Goal: Check status: Check status

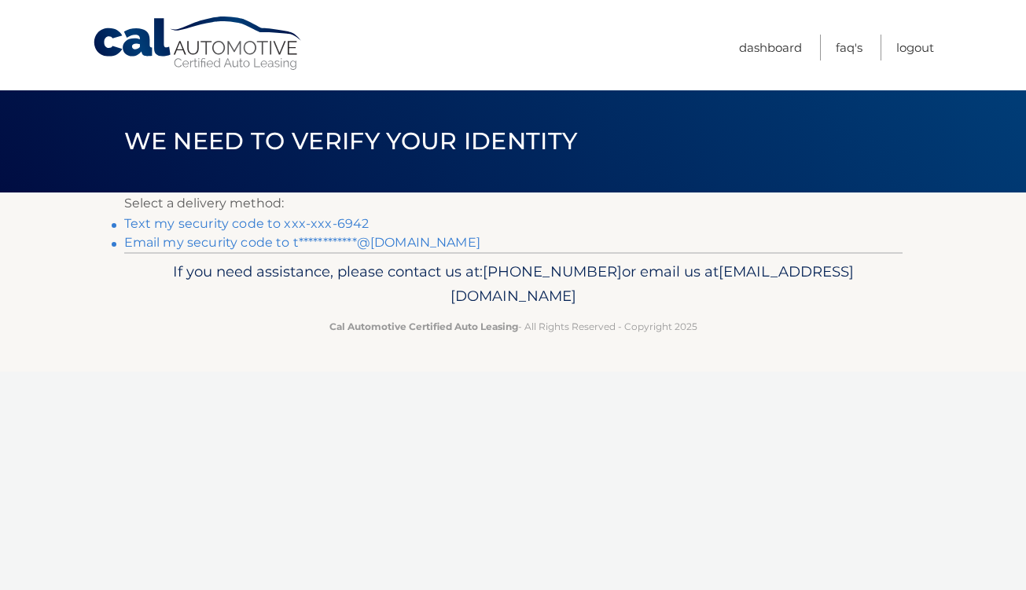
click at [296, 222] on link "Text my security code to xxx-xxx-6942" at bounding box center [246, 223] width 245 height 15
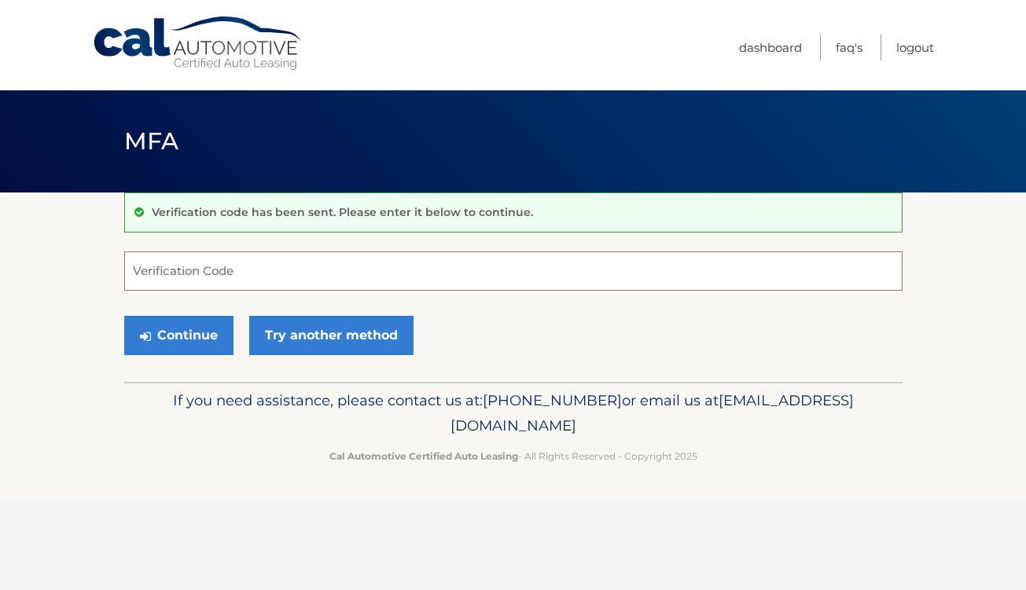
click at [232, 268] on input "Verification Code" at bounding box center [513, 270] width 778 height 39
type input "761782"
click at [178, 335] on button "Continue" at bounding box center [178, 335] width 109 height 39
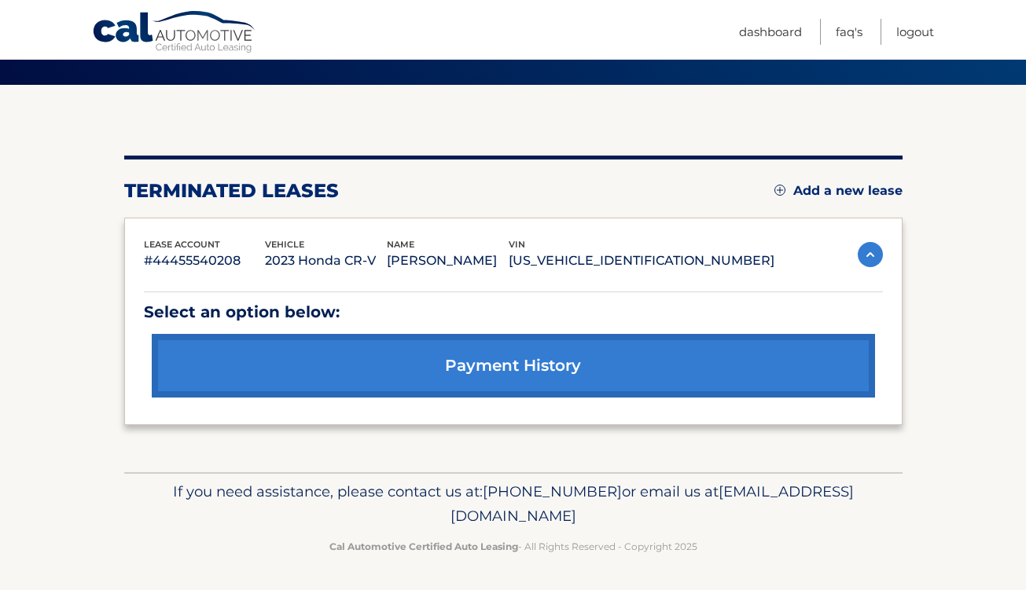
scroll to position [107, 0]
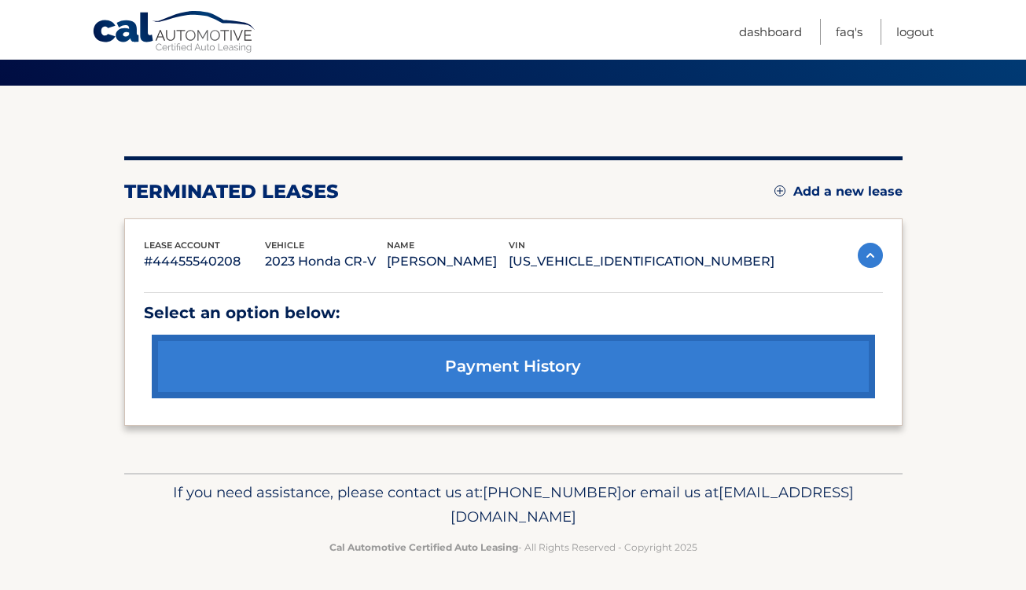
click at [495, 371] on link "payment history" at bounding box center [513, 367] width 723 height 64
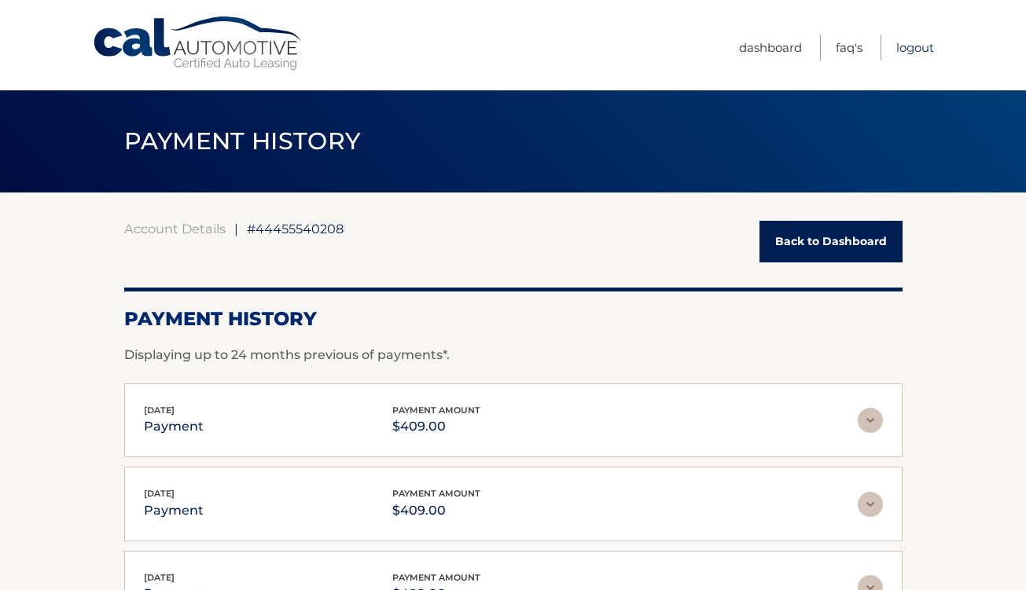
click at [922, 46] on link "Logout" at bounding box center [915, 48] width 38 height 26
